Goal: Find contact information: Find contact information

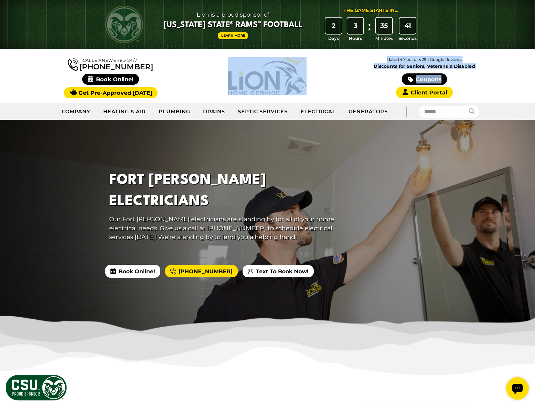
drag, startPoint x: 488, startPoint y: 87, endPoint x: 257, endPoint y: 67, distance: 231.2
click at [257, 67] on div "Calls Answered 24/7 [PHONE_NUMBER]" at bounding box center [267, 76] width 471 height 44
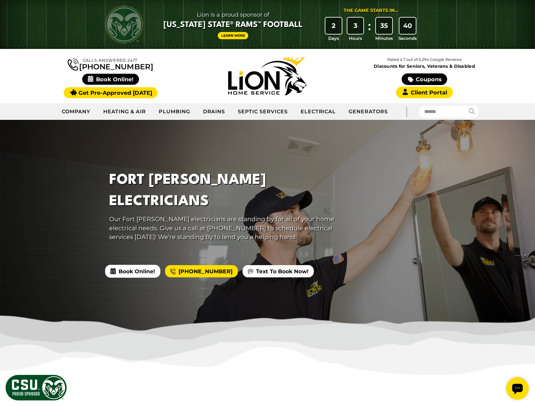
drag, startPoint x: 353, startPoint y: 76, endPoint x: 462, endPoint y: 90, distance: 110.2
click at [354, 76] on div "Coupons Client Portal" at bounding box center [424, 85] width 157 height 25
drag, startPoint x: 466, startPoint y: 96, endPoint x: 375, endPoint y: 55, distance: 99.4
click at [382, 54] on div "Rated 4.7 out of 5,294 Google Reviews Discounts for Seniors, Veterans & Disable…" at bounding box center [424, 76] width 157 height 44
drag, startPoint x: 361, startPoint y: 79, endPoint x: 433, endPoint y: 89, distance: 72.8
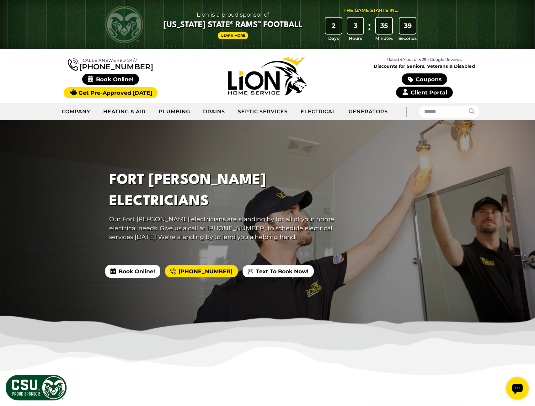
click at [361, 79] on div "Coupons Client Portal" at bounding box center [424, 85] width 157 height 25
drag, startPoint x: 483, startPoint y: 91, endPoint x: 222, endPoint y: 52, distance: 263.5
click at [241, 53] on div "Calls Answered 24/7 [PHONE_NUMBER]" at bounding box center [267, 76] width 535 height 54
click at [349, 68] on div "Rated 4.7 out of 5,294 Google Reviews Discounts for Seniors, Veterans & Disable…" at bounding box center [424, 76] width 157 height 44
drag, startPoint x: 425, startPoint y: 84, endPoint x: 81, endPoint y: 57, distance: 345.1
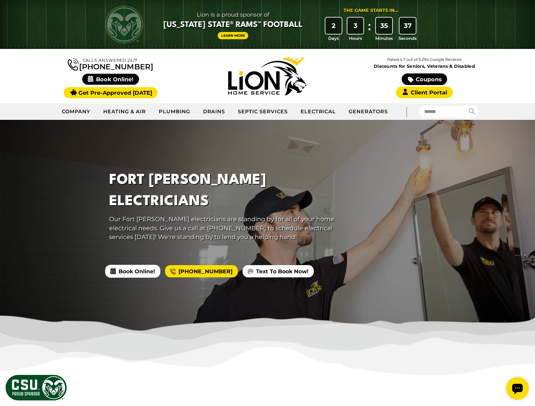
click at [81, 57] on div "Calls Answered 24/7 [PHONE_NUMBER]" at bounding box center [267, 76] width 471 height 44
click at [176, 70] on div "Calls Answered 24/7 [PHONE_NUMBER]" at bounding box center [110, 76] width 157 height 42
